Goal: Task Accomplishment & Management: Manage account settings

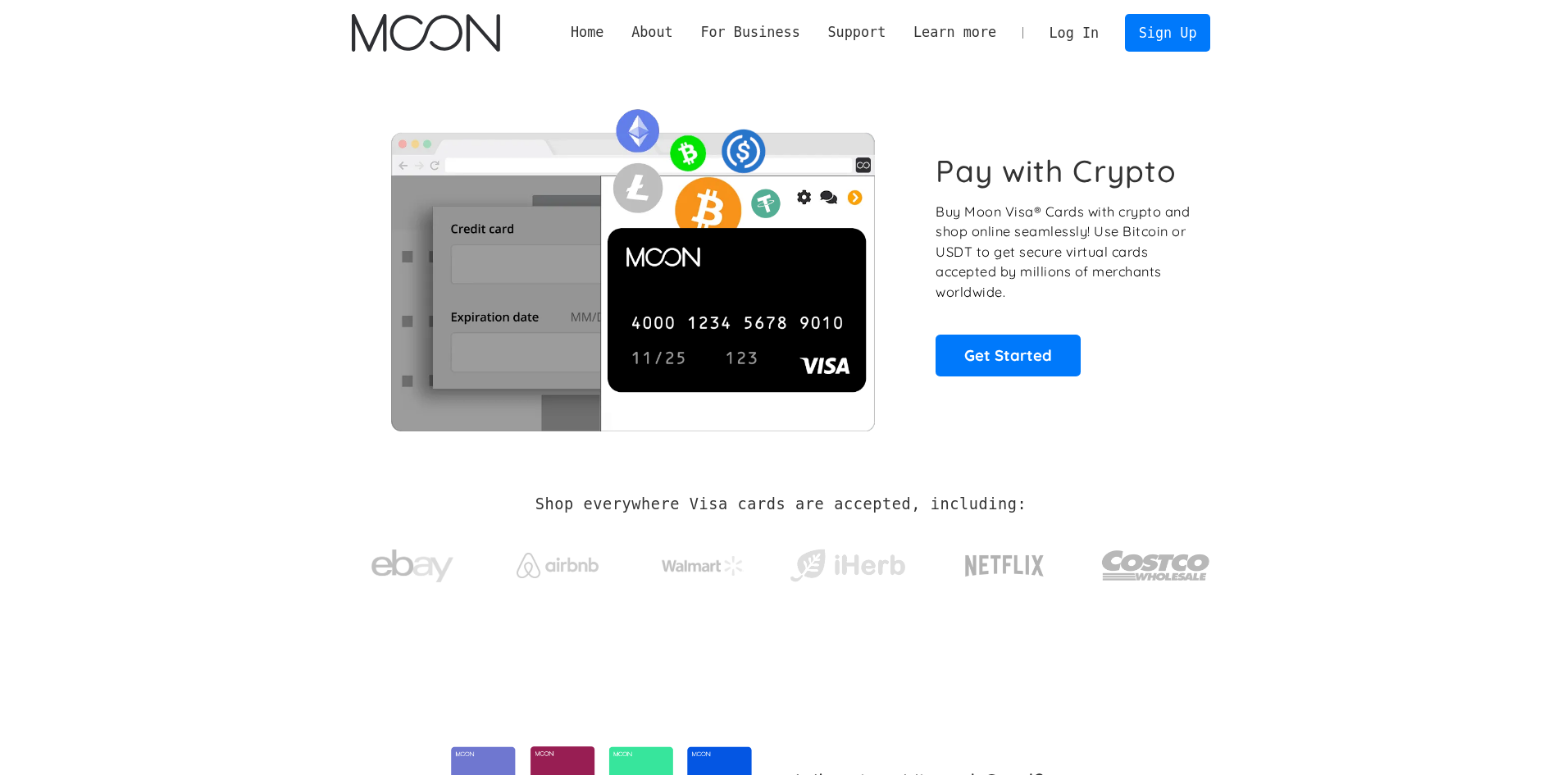
drag, startPoint x: 0, startPoint y: 0, endPoint x: 1076, endPoint y: 42, distance: 1076.4
click at [1076, 42] on link "Log In" at bounding box center [1073, 33] width 77 height 36
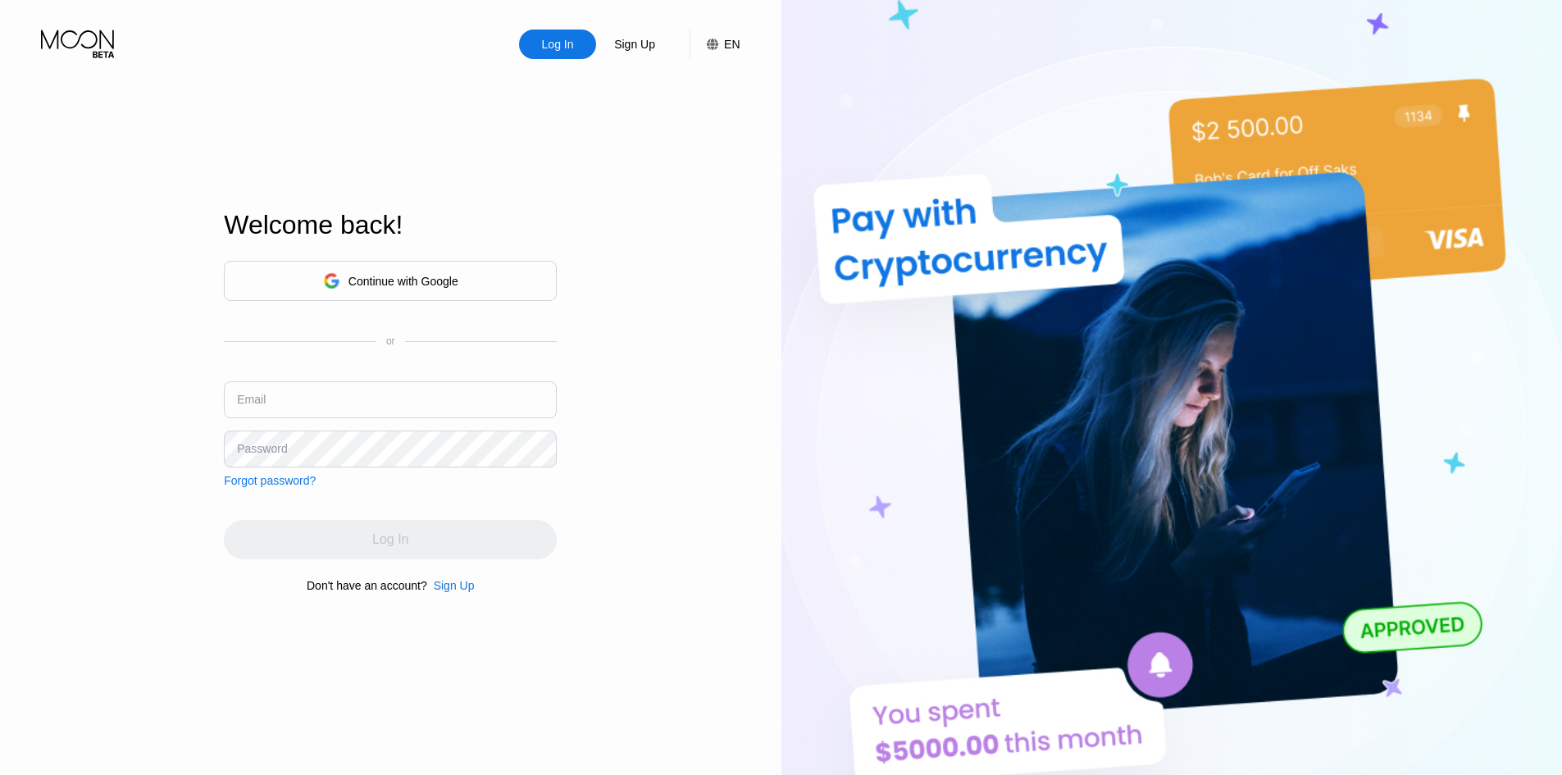
click at [415, 275] on div "Continue with Google" at bounding box center [403, 281] width 110 height 13
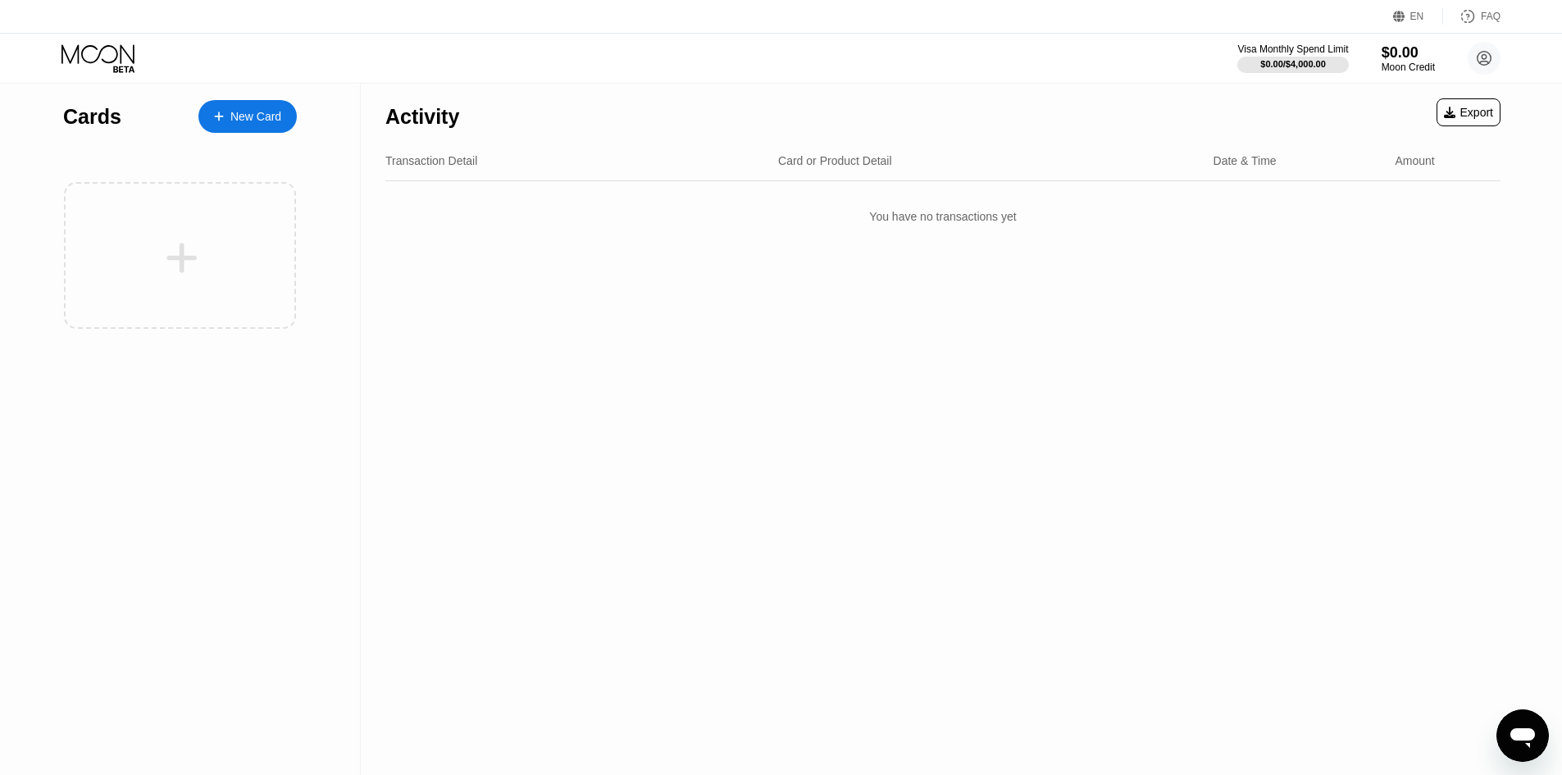
click at [572, 321] on div "Activity Export Transaction Detail Card or Product Detail Date & Time Amount Yo…" at bounding box center [943, 429] width 1164 height 691
click at [1493, 18] on div "FAQ" at bounding box center [1491, 16] width 20 height 11
click at [575, 421] on div "Activity Export Transaction Detail Card or Product Detail Date & Time Amount Yo…" at bounding box center [943, 429] width 1164 height 691
click at [1089, 286] on div "Activity Export Transaction Detail Card or Product Detail Date & Time Amount Yo…" at bounding box center [943, 429] width 1164 height 691
click at [1400, 54] on div "$0.00" at bounding box center [1408, 51] width 55 height 17
